Goal: Navigation & Orientation: Find specific page/section

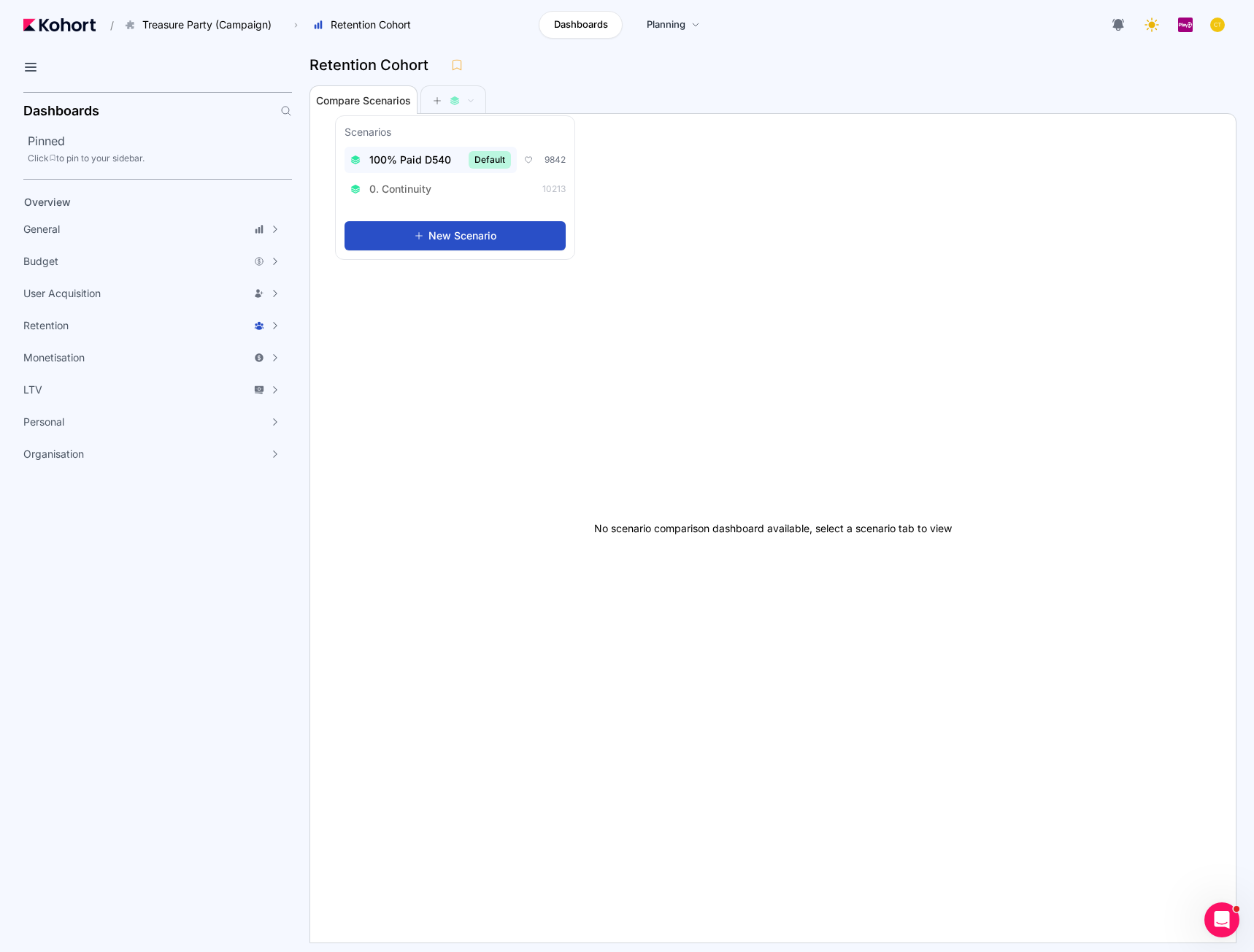
click at [433, 165] on span "100% Paid D540" at bounding box center [410, 160] width 82 height 14
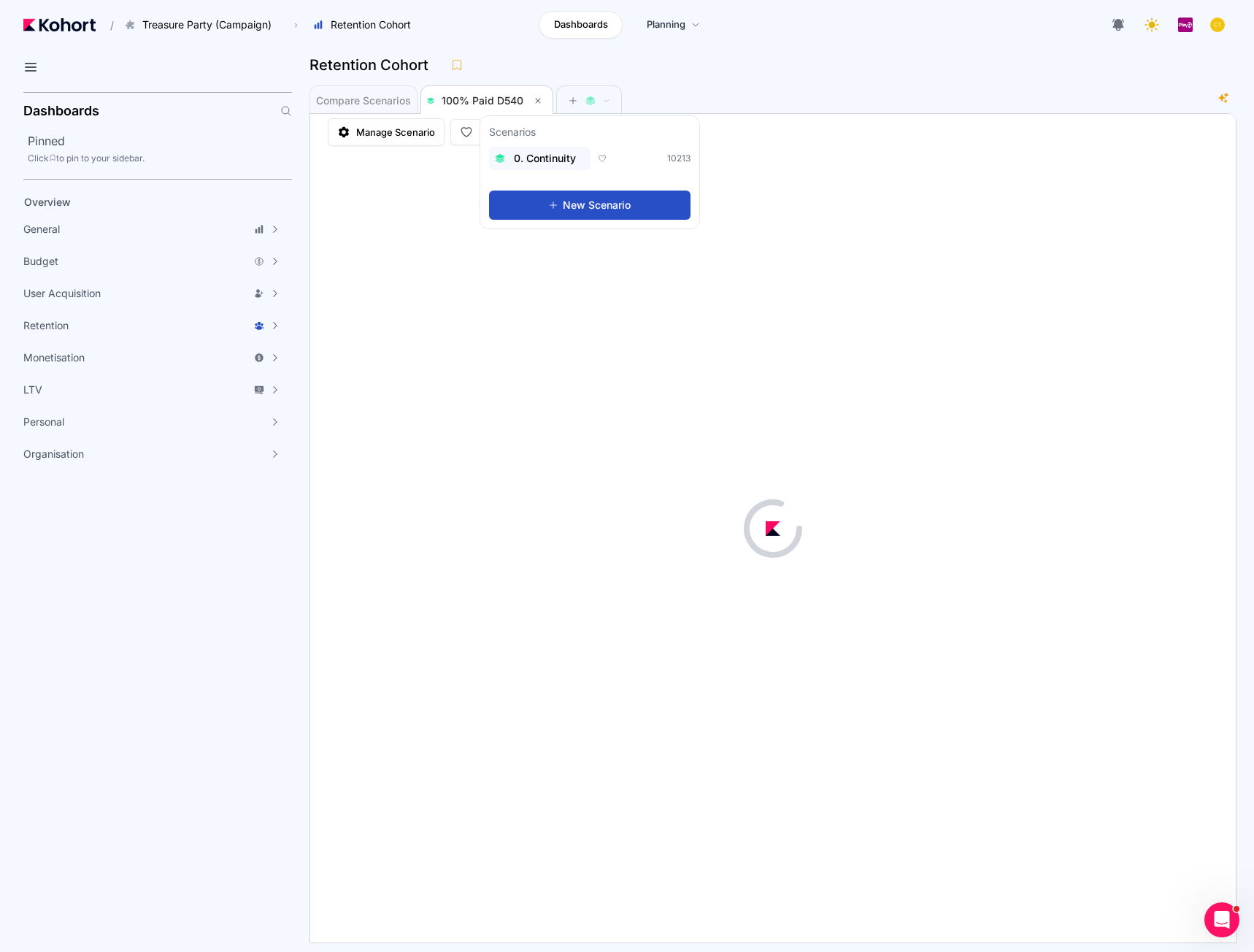
click at [573, 165] on span "0. Continuity" at bounding box center [545, 158] width 62 height 14
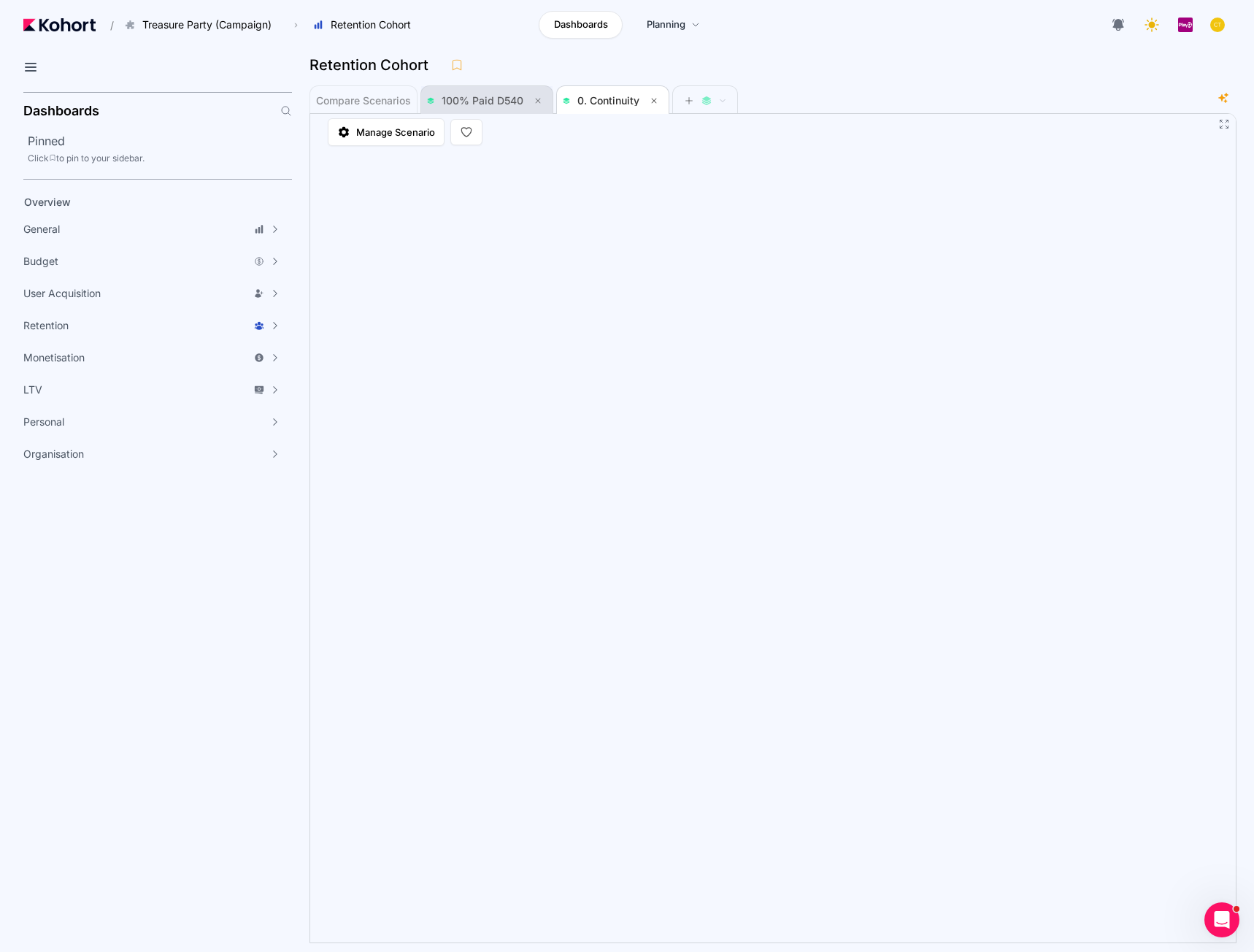
click at [467, 94] on span "100% Paid D540" at bounding box center [486, 101] width 120 height 17
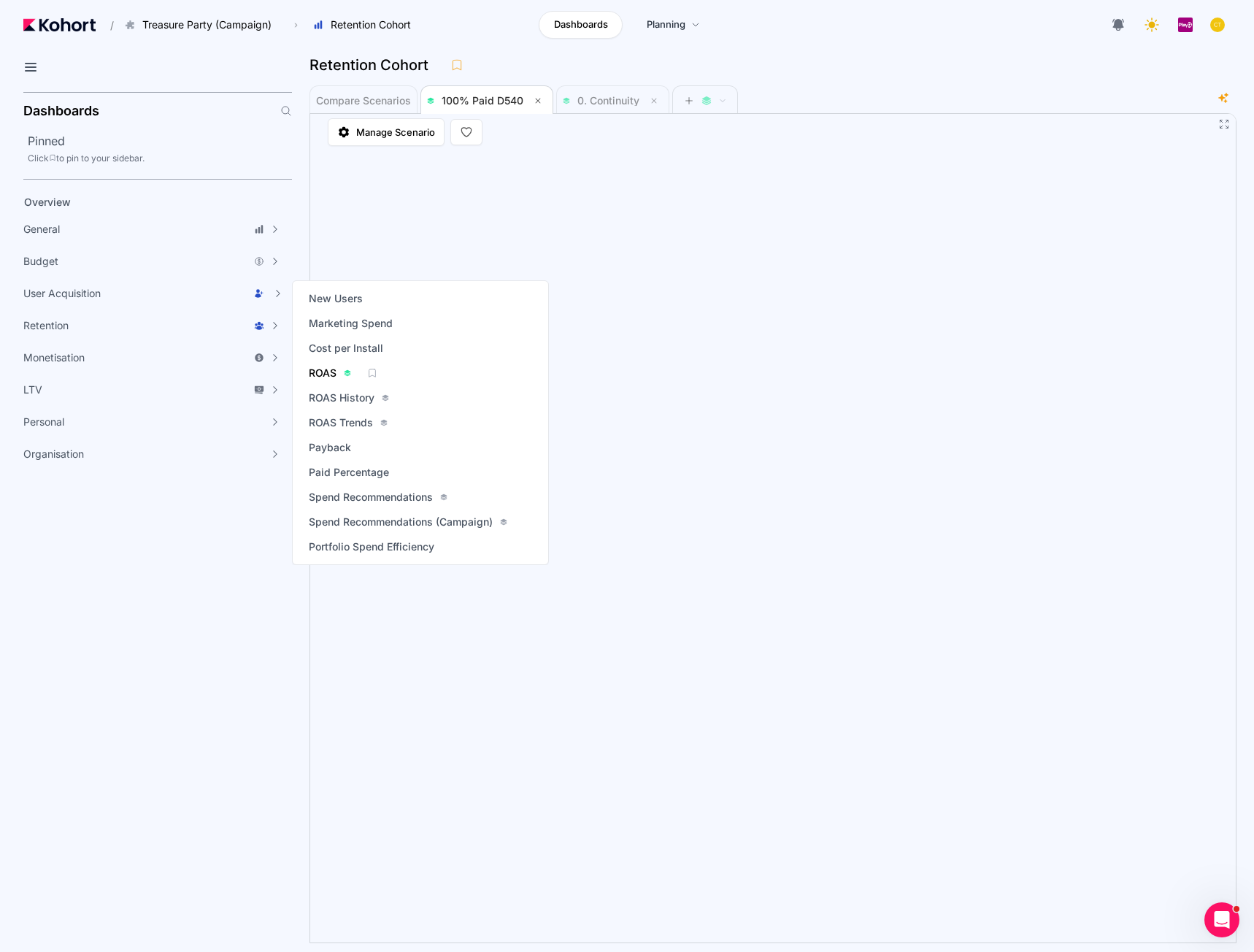
click at [339, 366] on link "ROAS" at bounding box center [330, 373] width 51 height 21
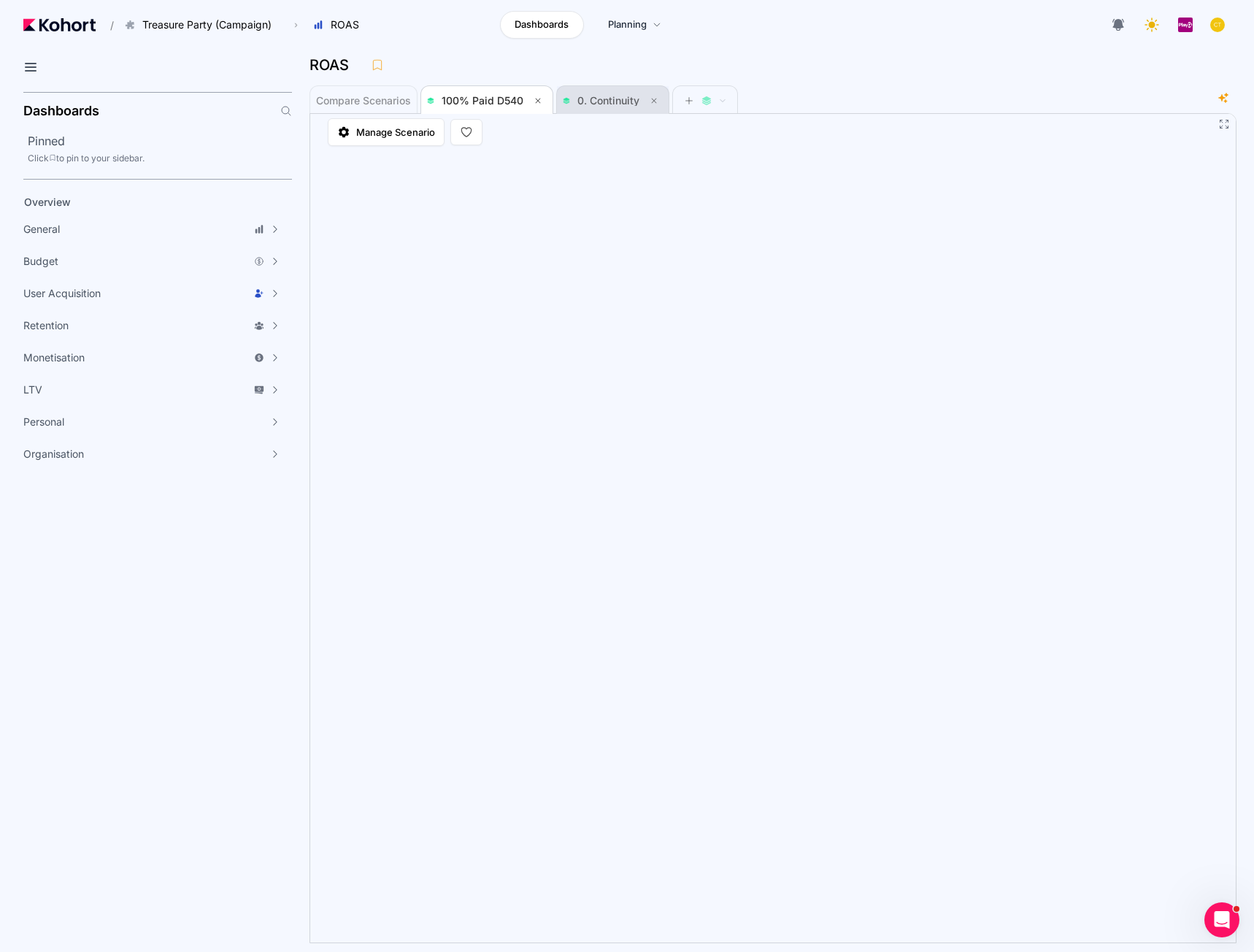
click at [597, 107] on span "0. Continuity" at bounding box center [613, 101] width 100 height 17
click at [494, 99] on span "100% Paid D540" at bounding box center [482, 101] width 82 height 13
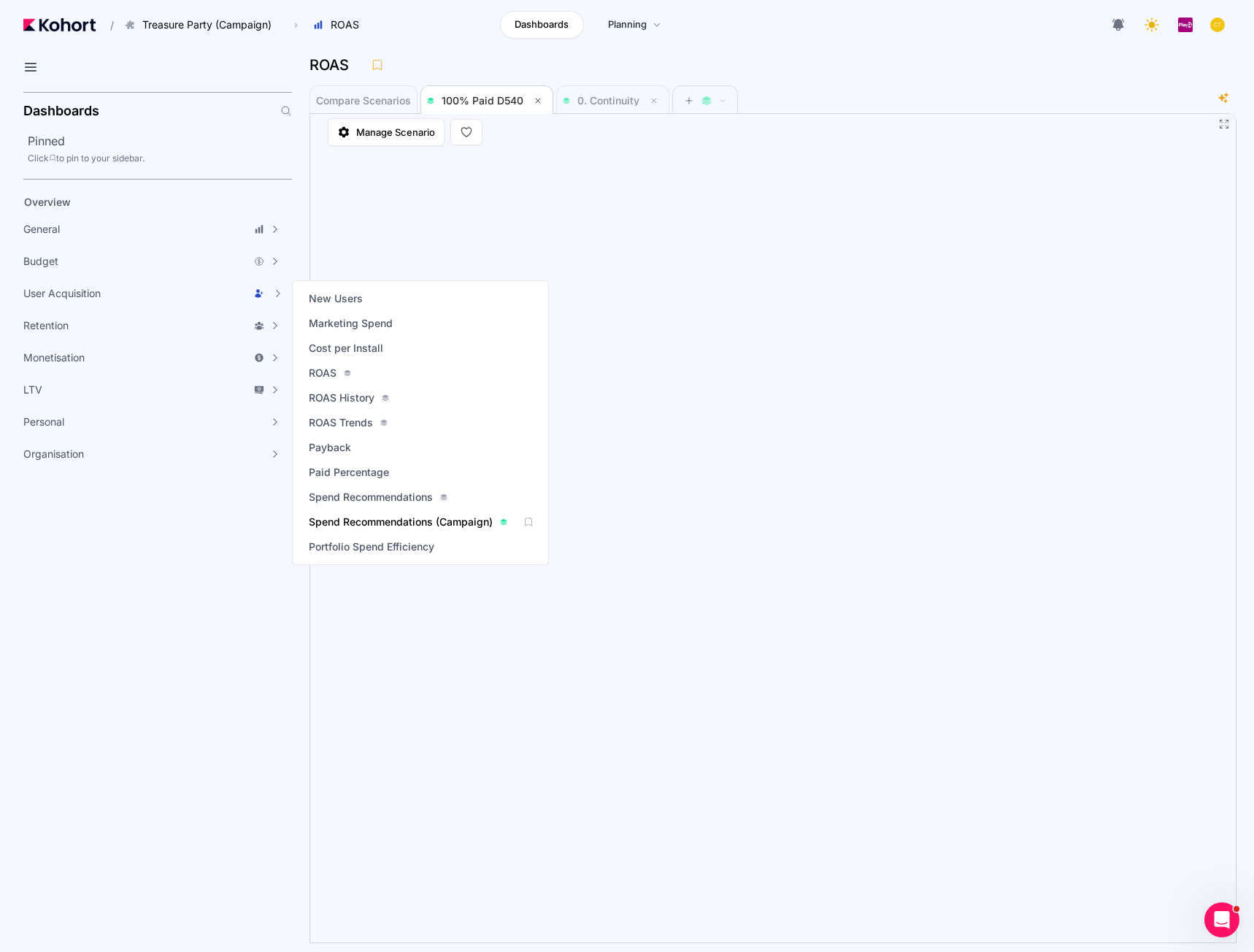
click at [391, 516] on span "Spend Recommendations (Campaign)" at bounding box center [401, 522] width 184 height 14
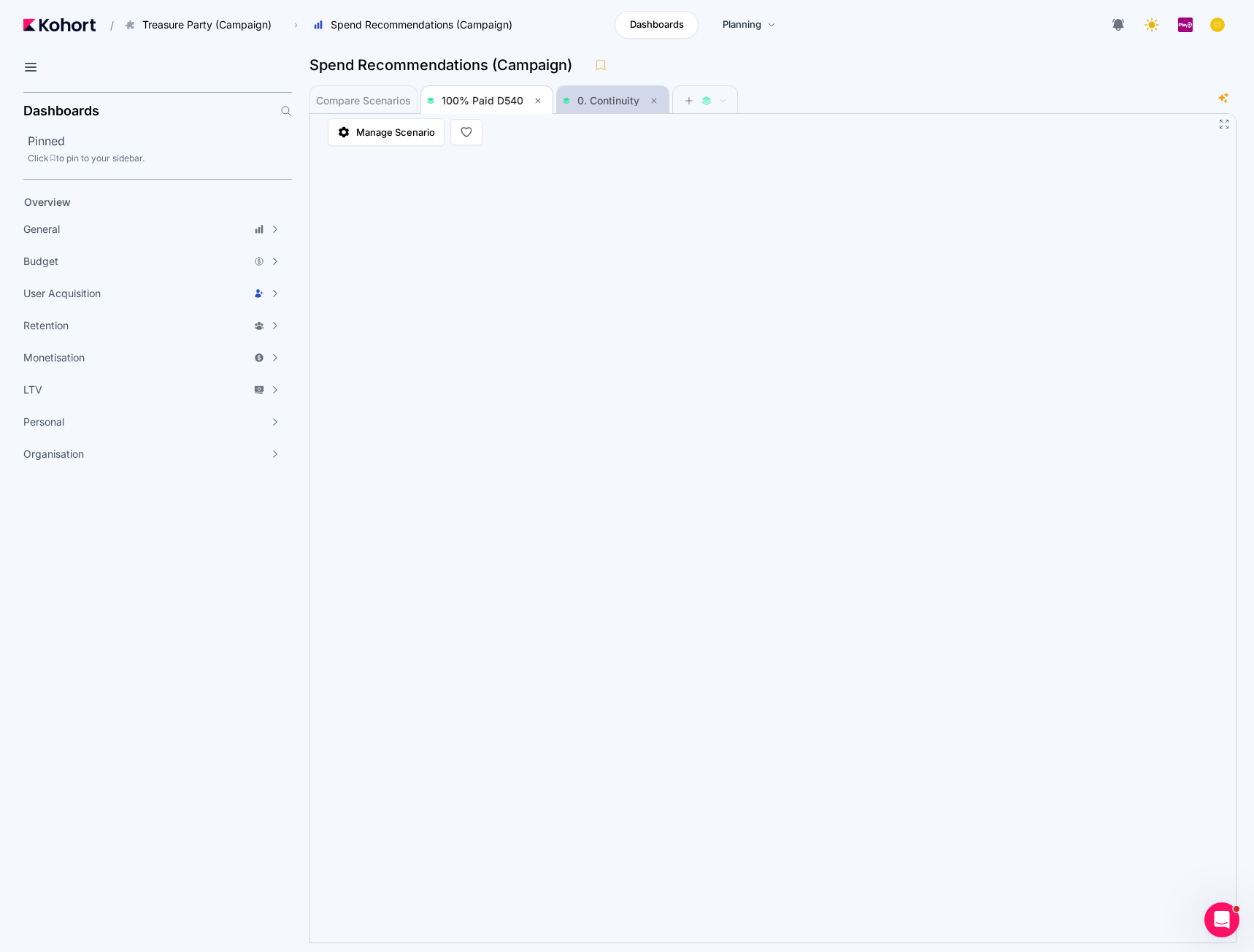
click at [605, 97] on span "0. Continuity" at bounding box center [608, 101] width 62 height 13
click at [501, 102] on span "100% Paid D540" at bounding box center [482, 101] width 82 height 13
click at [599, 93] on span "0. Continuity" at bounding box center [613, 101] width 100 height 17
click at [500, 99] on span "100% Paid D540" at bounding box center [482, 101] width 82 height 13
click at [603, 109] on span "0. Continuity" at bounding box center [613, 101] width 100 height 29
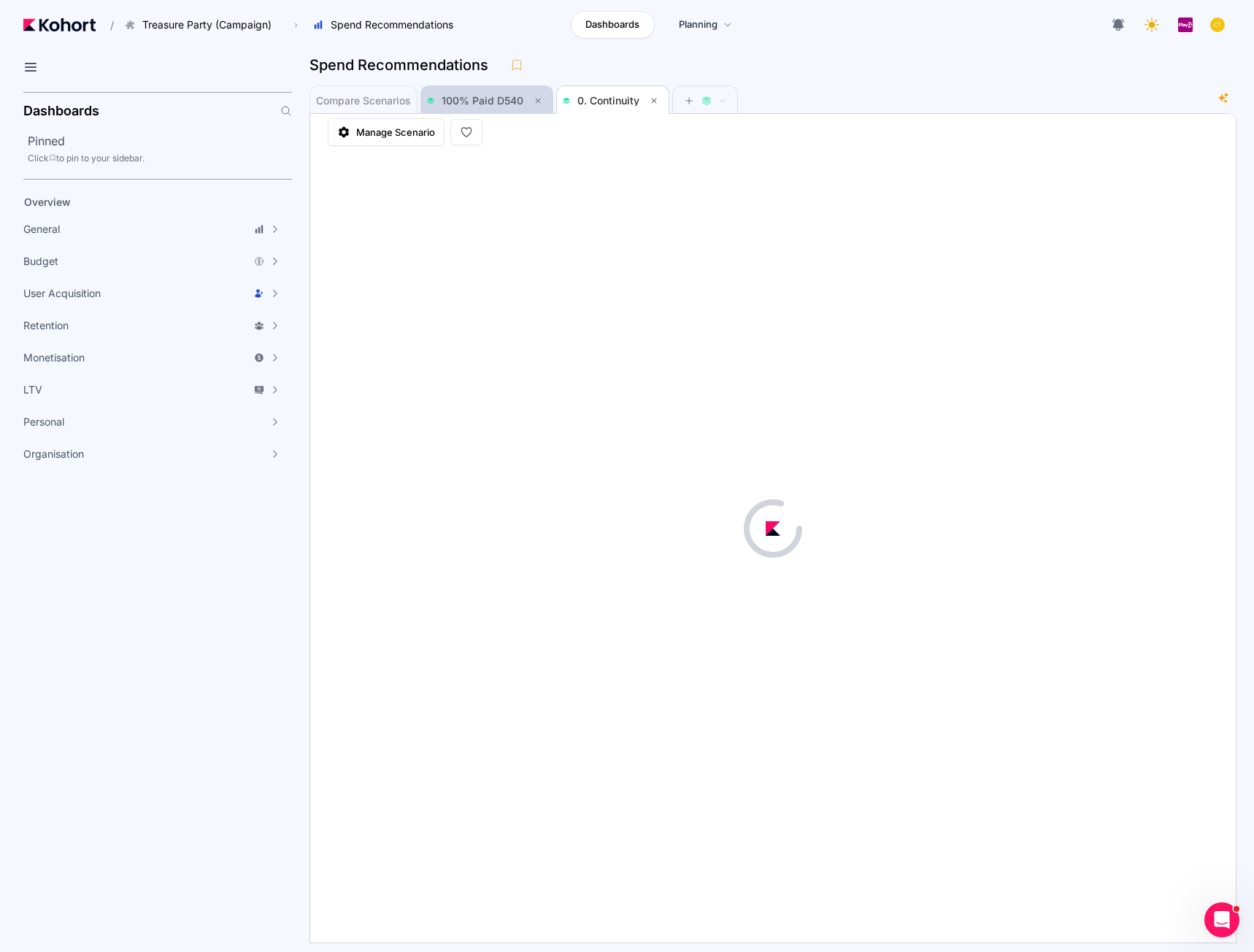
click at [490, 102] on span "100% Paid D540" at bounding box center [482, 101] width 82 height 13
